Goal: Task Accomplishment & Management: Use online tool/utility

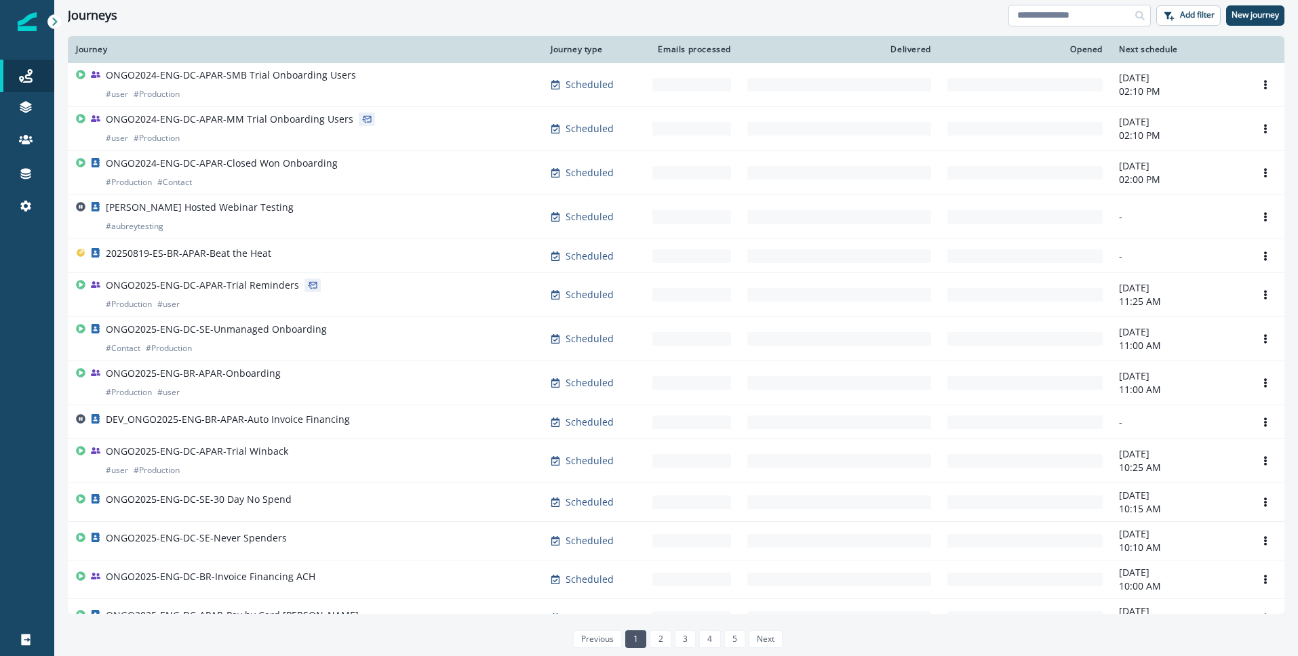
click at [1067, 16] on input at bounding box center [1079, 16] width 142 height 22
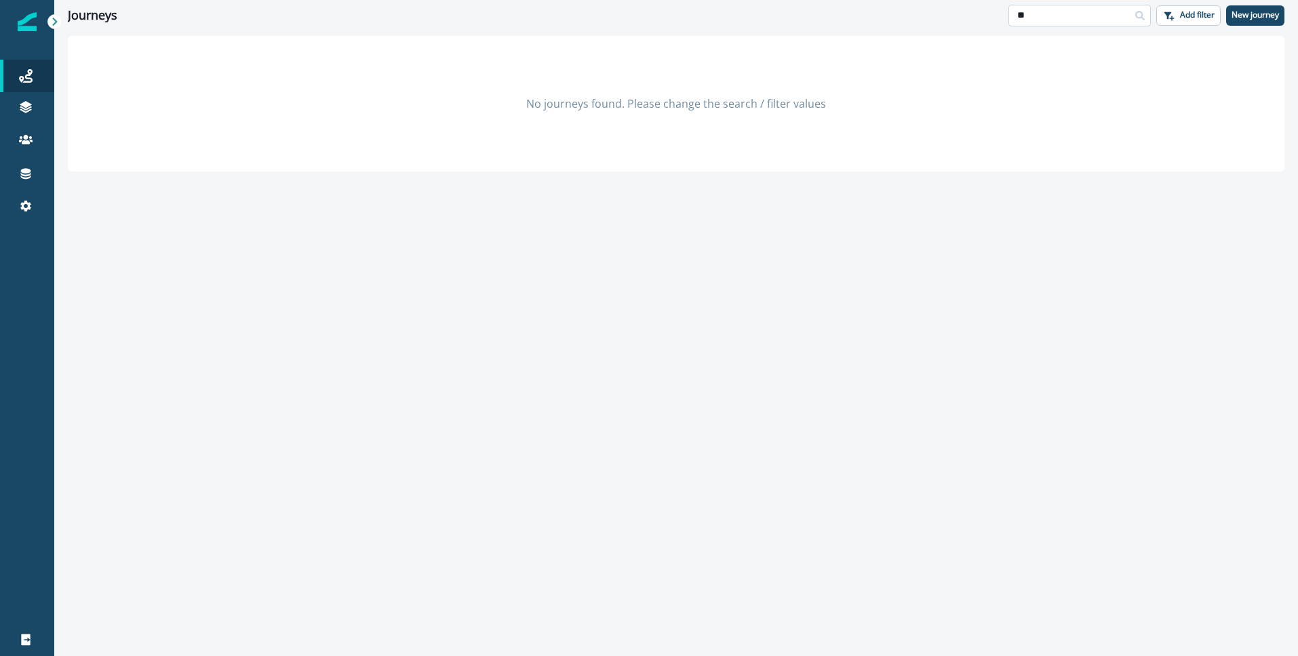
type input "*"
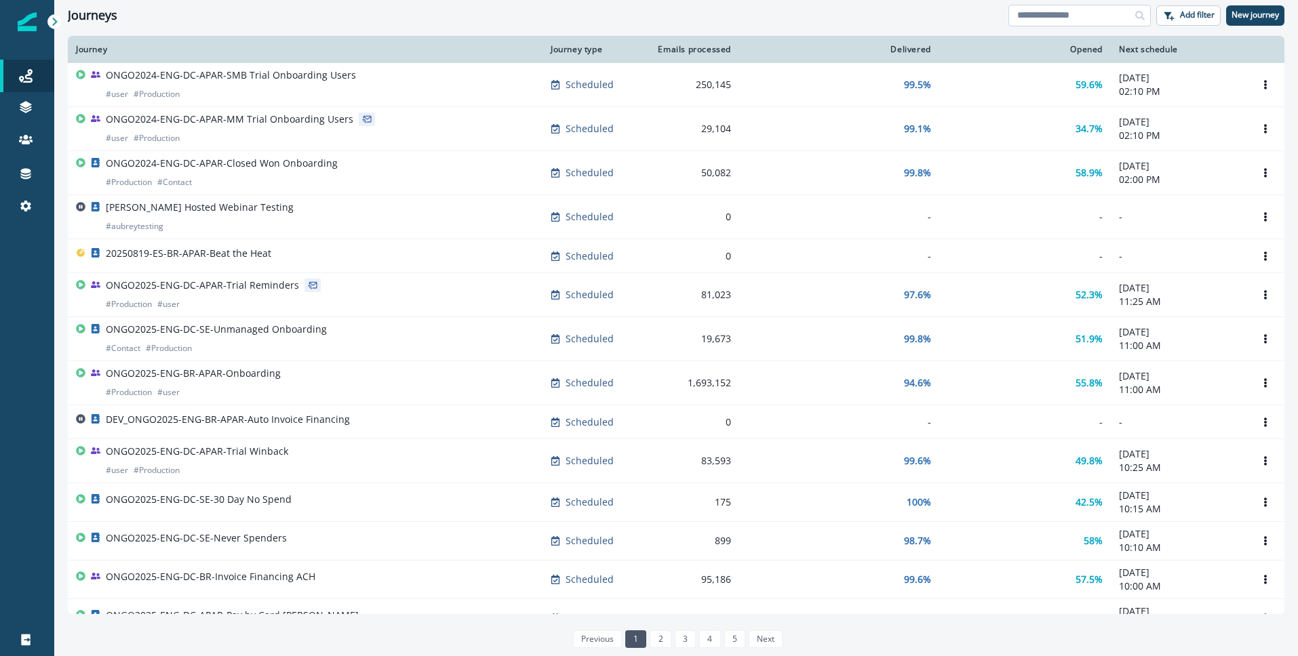
click at [1086, 18] on input at bounding box center [1079, 16] width 142 height 22
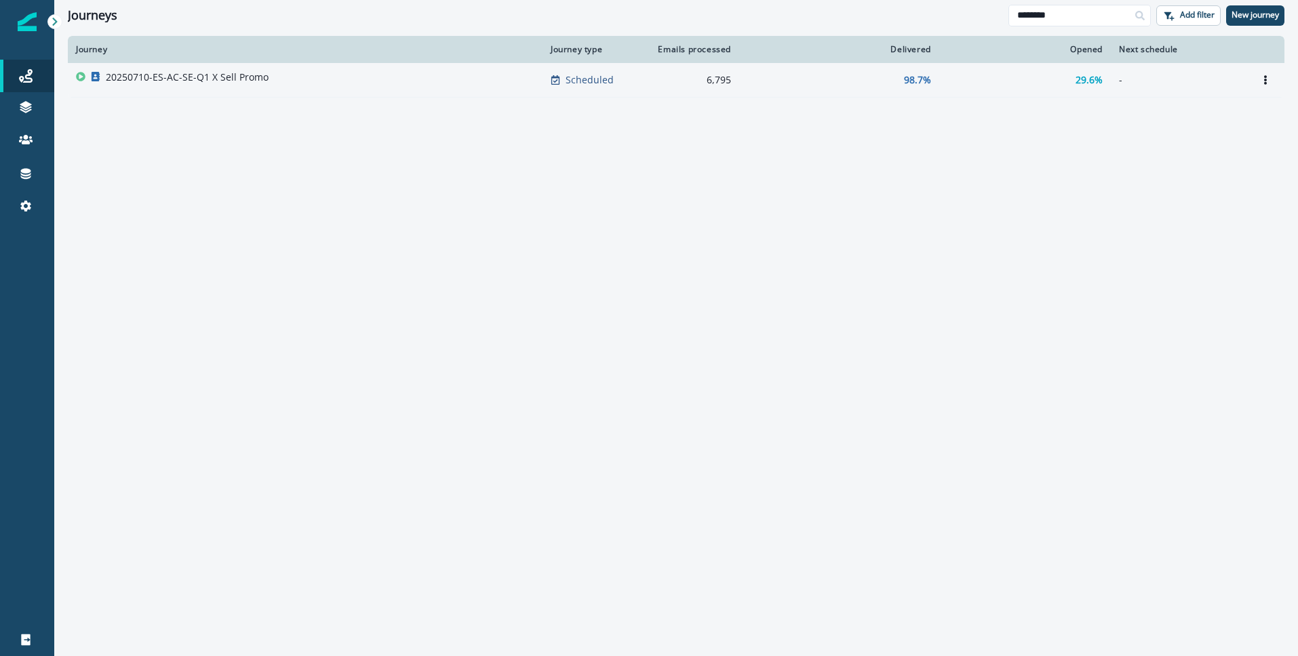
type input "********"
click at [207, 79] on p "20250710-ES-AC-SE-Q1 X Sell Promo" at bounding box center [187, 78] width 163 height 14
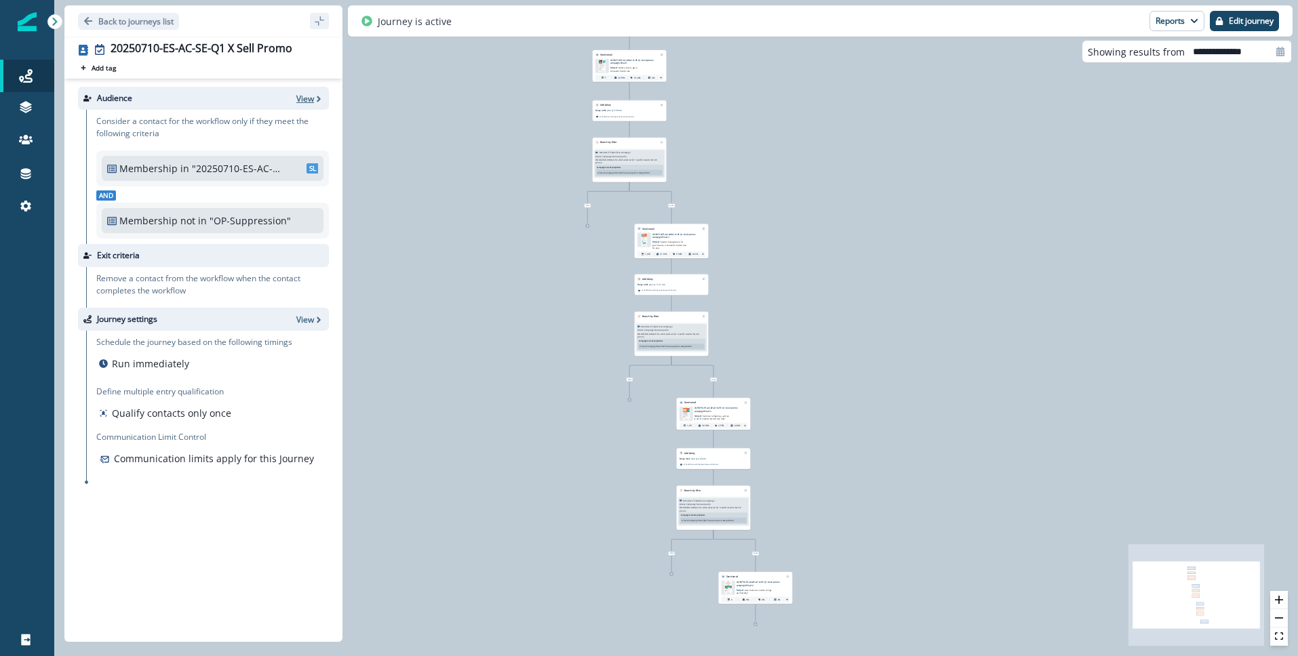
click at [311, 96] on p "View" at bounding box center [305, 99] width 18 height 12
click at [309, 98] on p "View" at bounding box center [305, 99] width 18 height 12
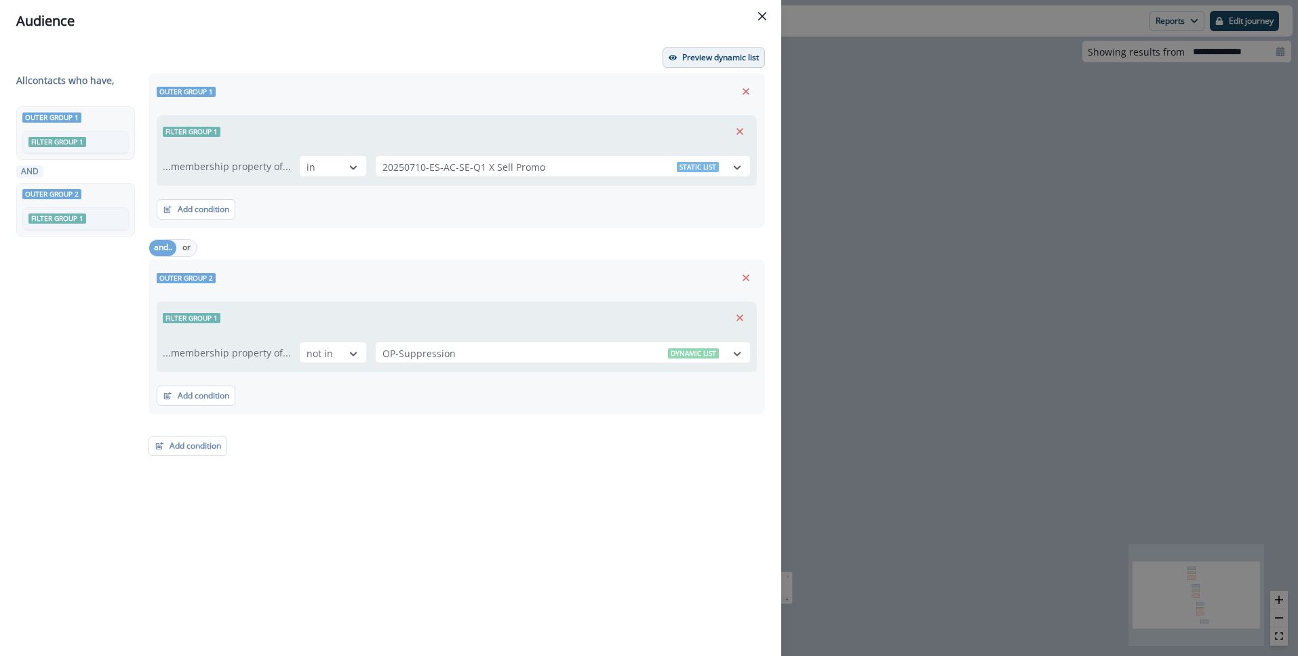
click at [698, 57] on p "Preview dynamic list" at bounding box center [720, 57] width 77 height 9
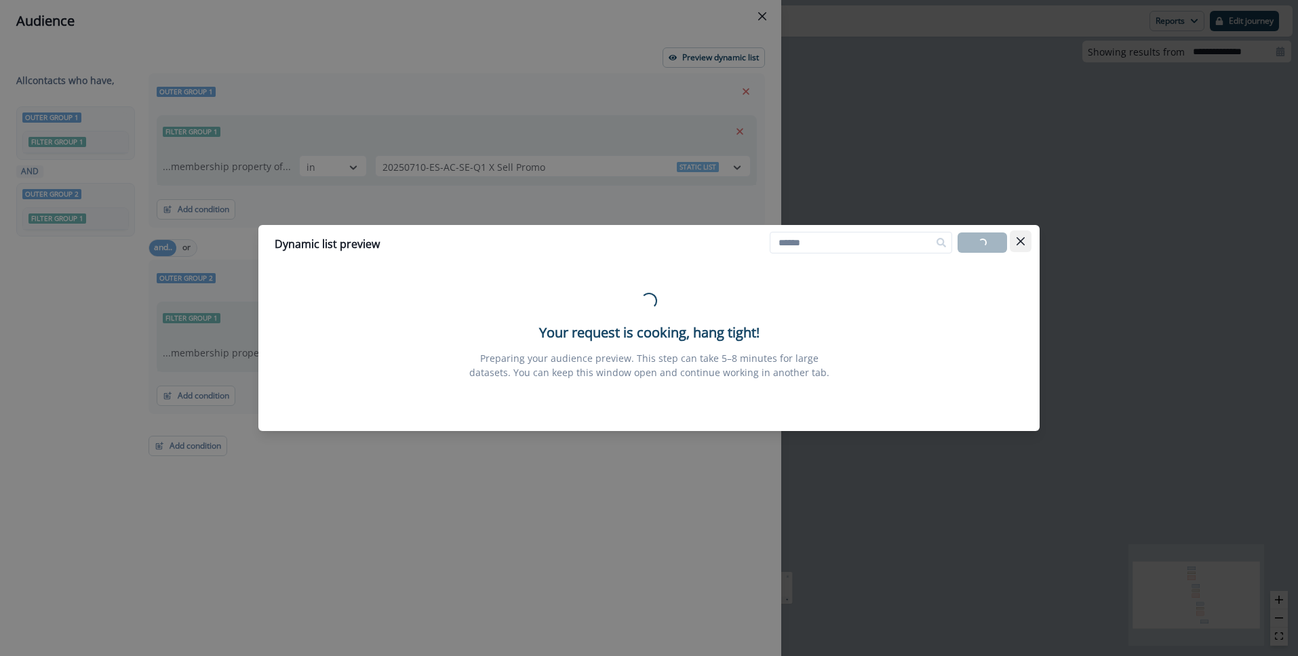
click at [1027, 241] on button "Close" at bounding box center [1021, 242] width 22 height 22
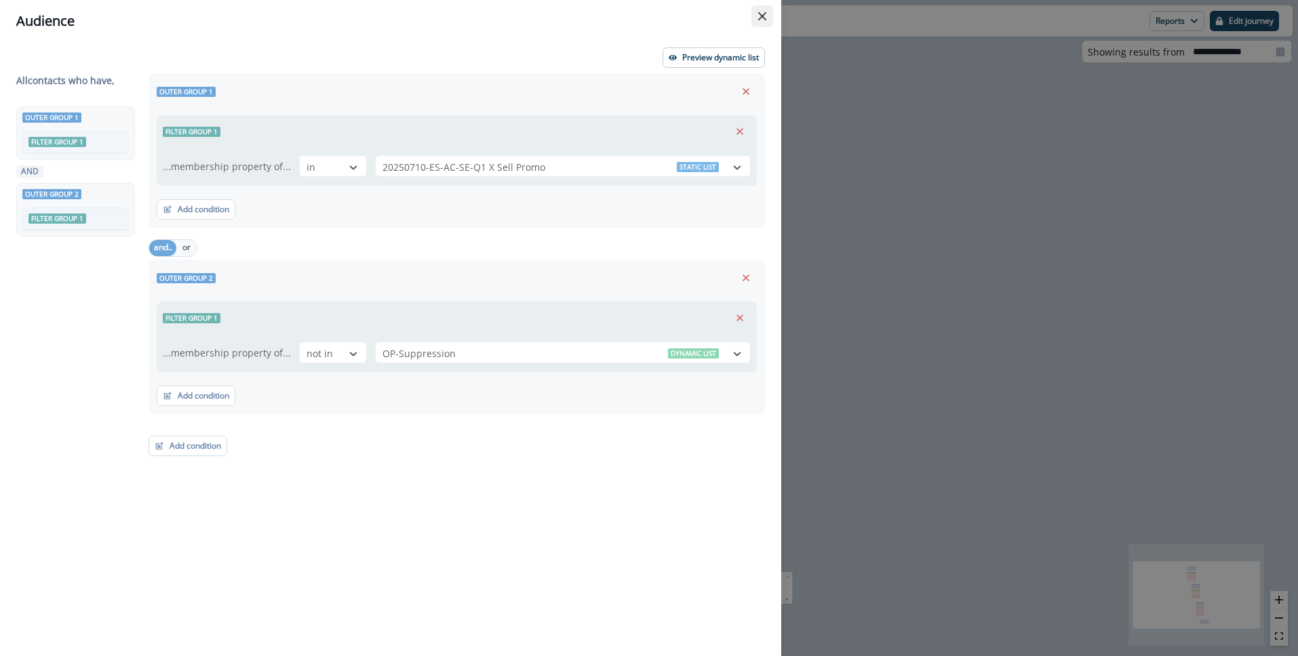
click at [754, 16] on button "Close" at bounding box center [762, 16] width 22 height 22
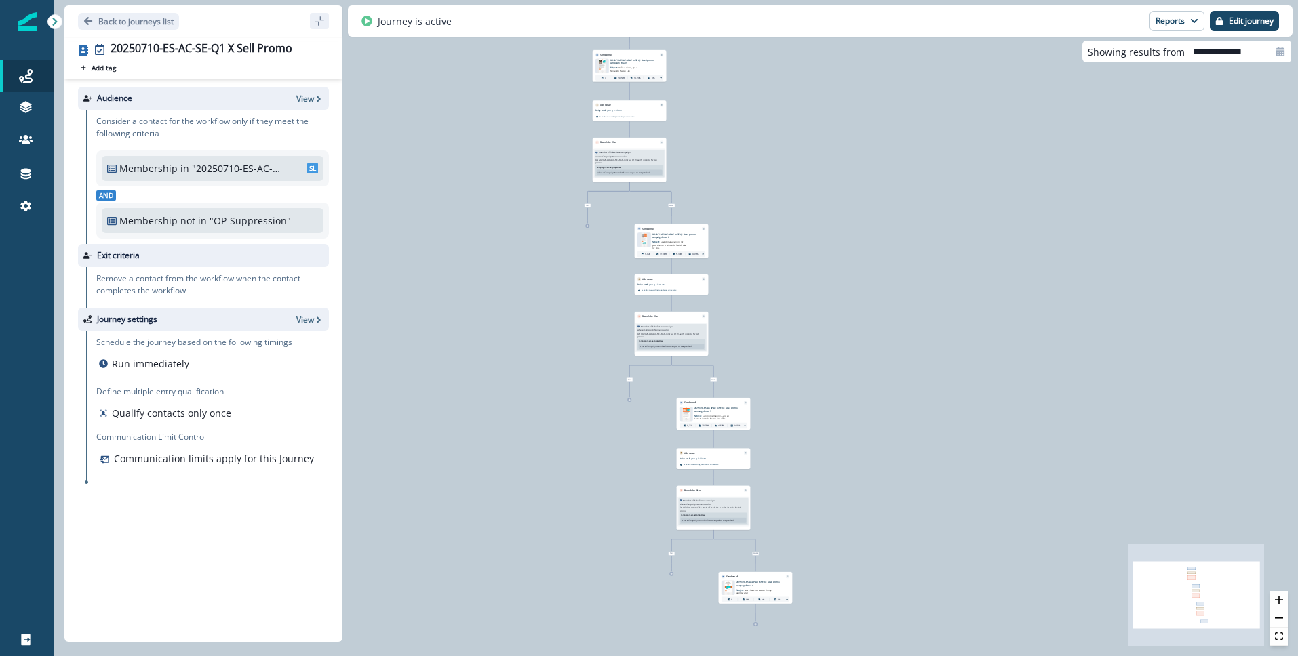
click at [626, 62] on p "20250710-ES-AC-AP-AC to SE Q1 X-sell promo campaign Email 1" at bounding box center [633, 62] width 46 height 6
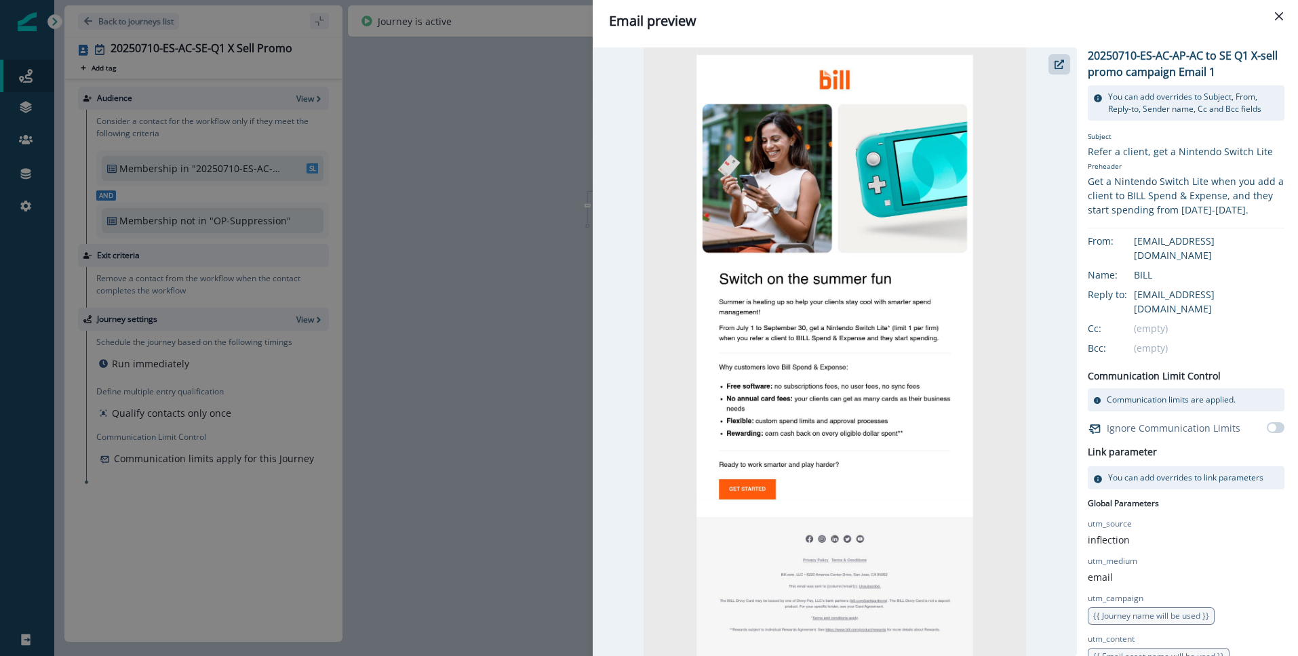
scroll to position [5, 0]
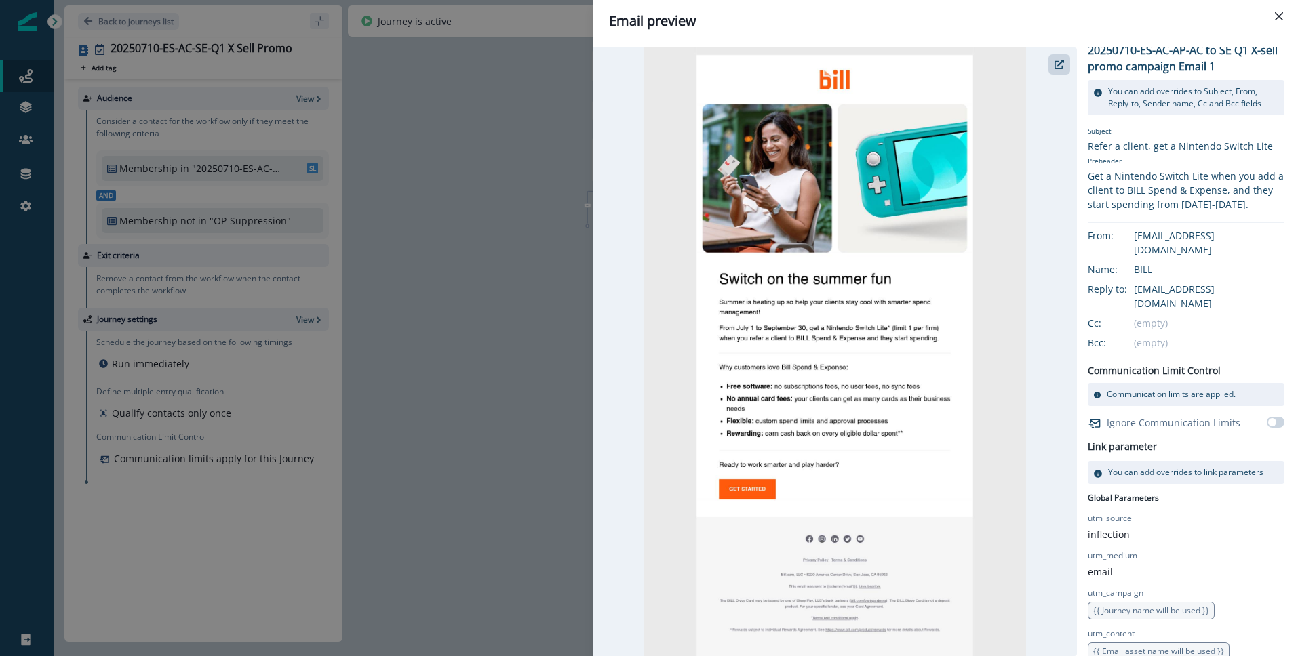
click at [1038, 62] on div at bounding box center [835, 351] width 484 height 609
click at [1059, 63] on icon "button" at bounding box center [1058, 64] width 9 height 9
click at [1280, 16] on icon "Close" at bounding box center [1279, 16] width 8 height 8
